Goal: Navigation & Orientation: Find specific page/section

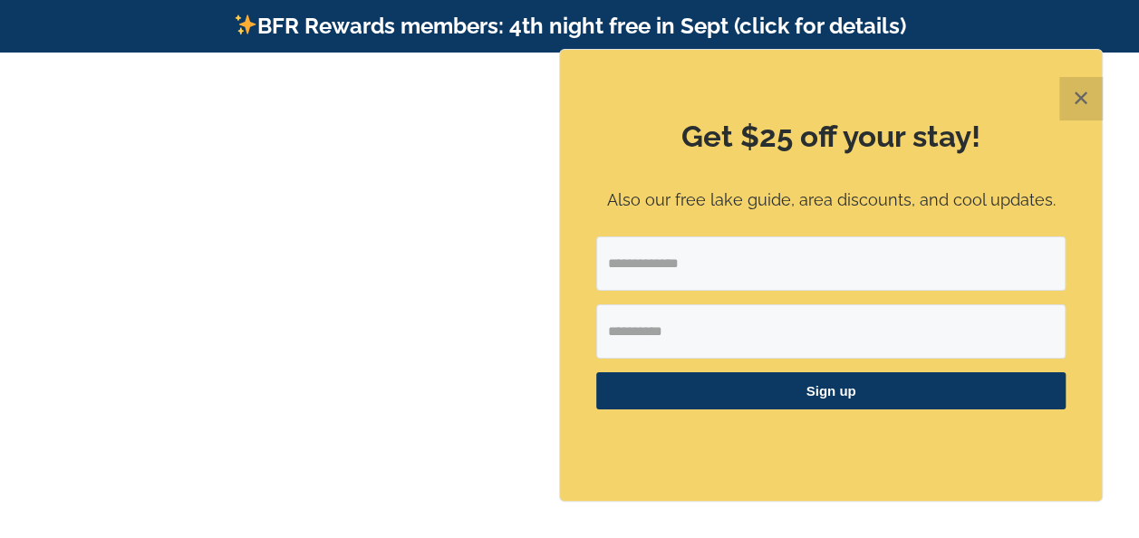
click at [1076, 103] on button "✕" at bounding box center [1080, 98] width 43 height 43
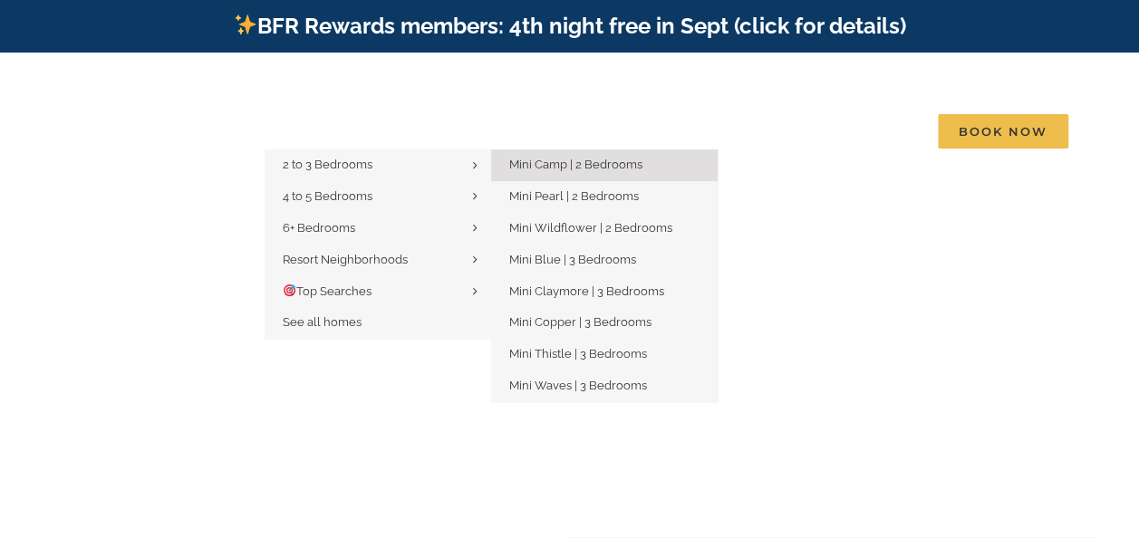
click at [540, 158] on span "Mini Camp | 2 Bedrooms" at bounding box center [575, 165] width 133 height 14
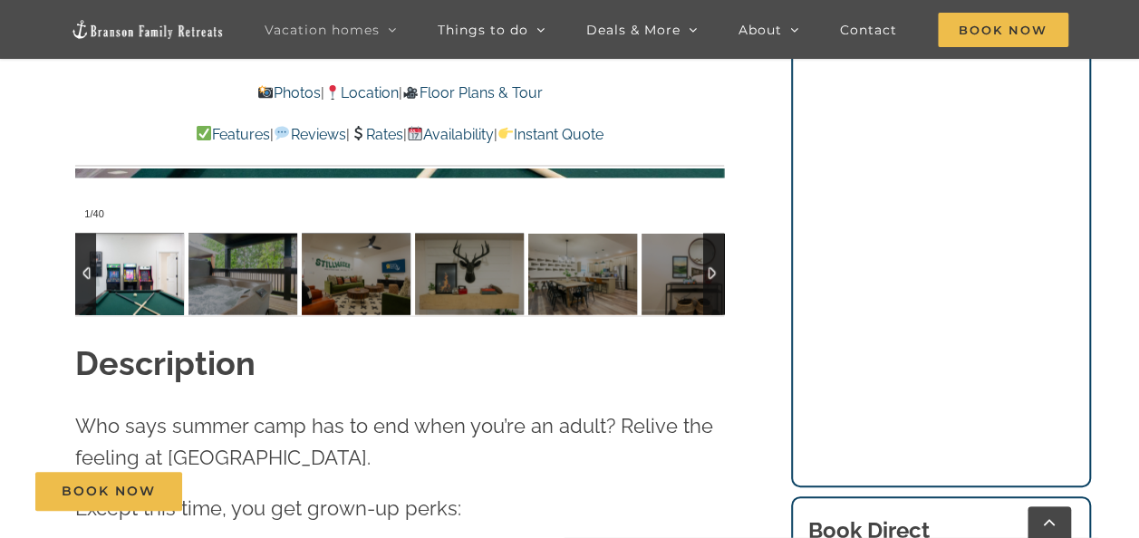
scroll to position [1631, 0]
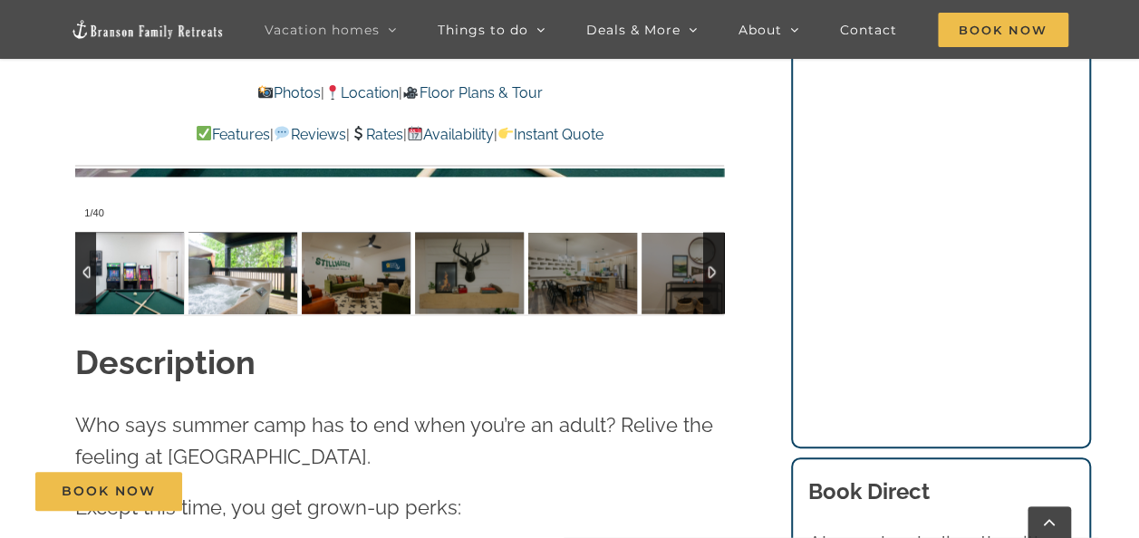
click at [261, 267] on img at bounding box center [242, 273] width 109 height 82
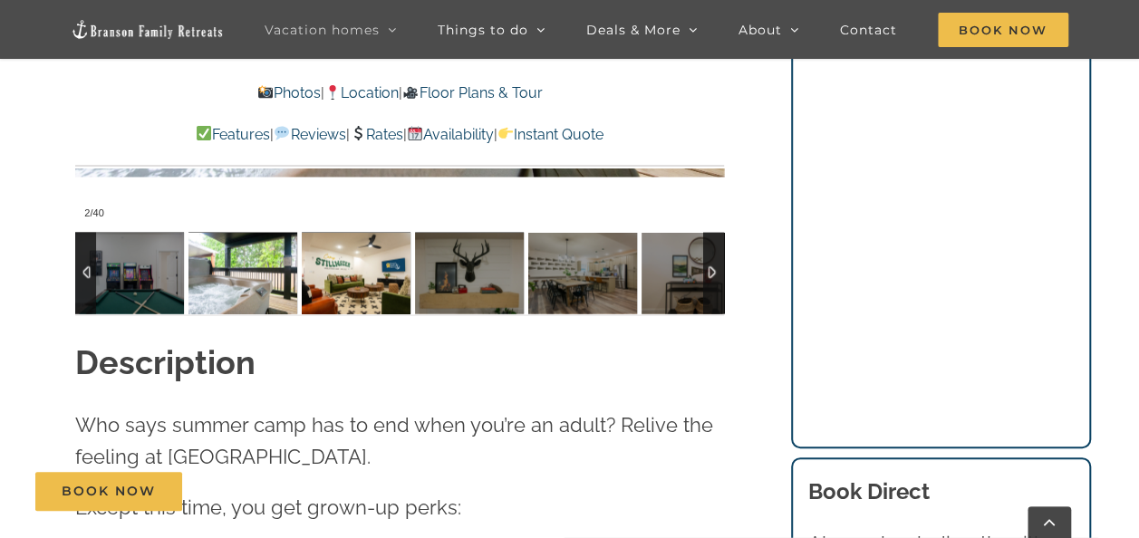
click at [348, 273] on img at bounding box center [356, 273] width 109 height 82
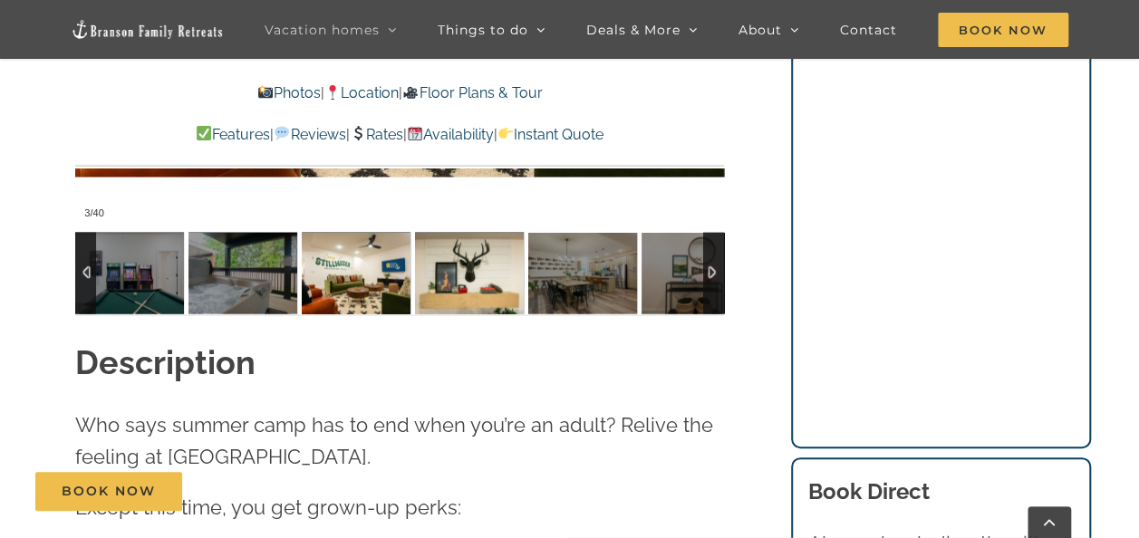
click at [490, 287] on img at bounding box center [469, 273] width 109 height 82
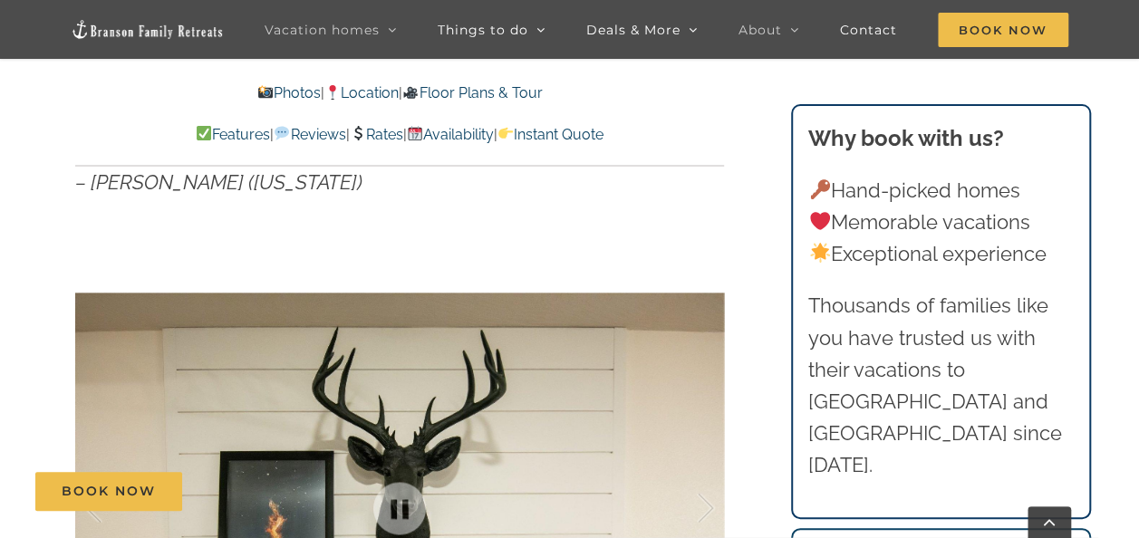
scroll to position [816, 0]
